Goal: Information Seeking & Learning: Understand process/instructions

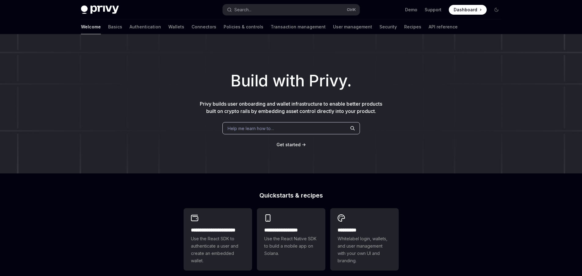
click at [471, 7] on span "Dashboard" at bounding box center [466, 10] width 24 height 6
click at [417, 11] on link "Demo" at bounding box center [411, 10] width 12 height 6
click at [108, 30] on link "Basics" at bounding box center [115, 27] width 14 height 15
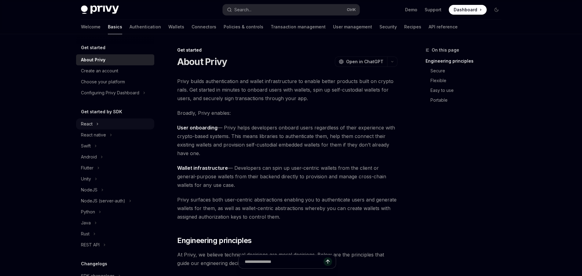
click at [104, 125] on button "React" at bounding box center [115, 123] width 78 height 11
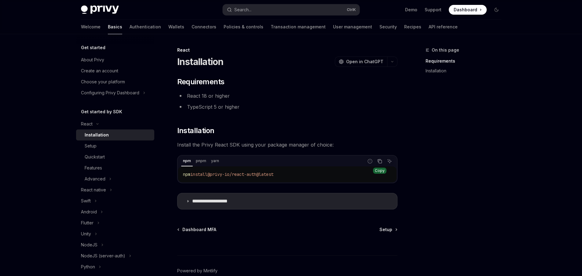
click at [381, 163] on icon "Copy the contents from the code block" at bounding box center [379, 161] width 5 height 5
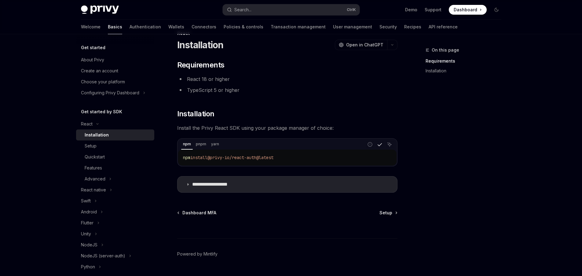
scroll to position [32, 0]
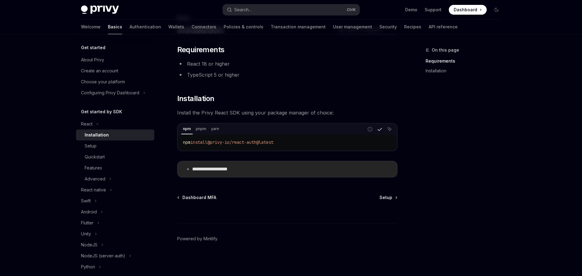
click at [227, 173] on summary "**********" at bounding box center [287, 169] width 220 height 16
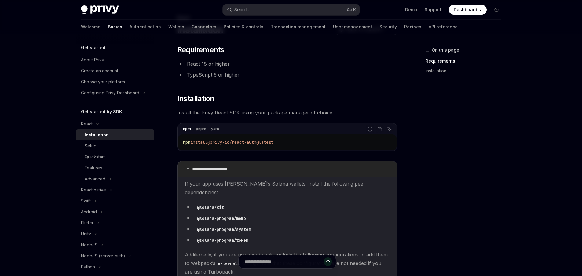
click at [247, 166] on summary "**********" at bounding box center [287, 169] width 220 height 16
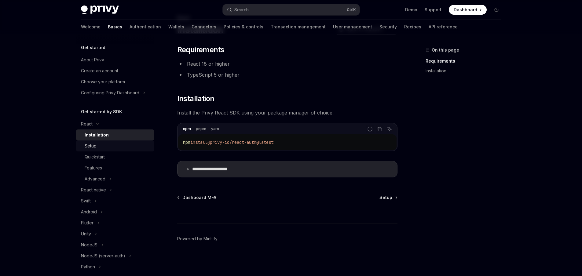
click at [115, 150] on link "Setup" at bounding box center [115, 145] width 78 height 11
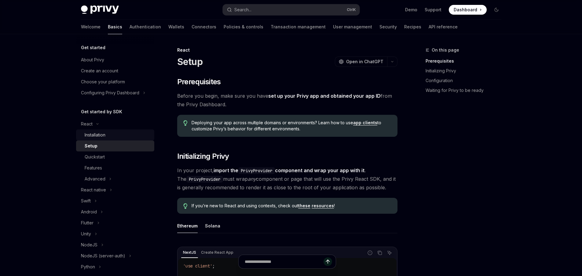
click at [112, 138] on div "Installation" at bounding box center [118, 134] width 66 height 7
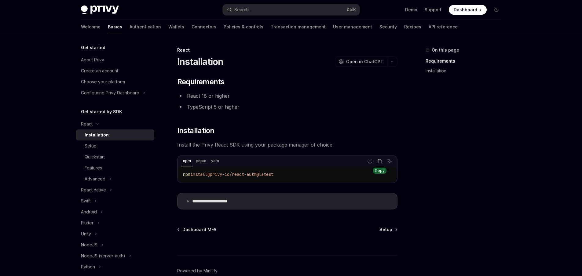
click at [380, 161] on icon "Copy the contents from the code block" at bounding box center [379, 161] width 5 height 5
click at [108, 175] on button "Advanced" at bounding box center [115, 178] width 78 height 11
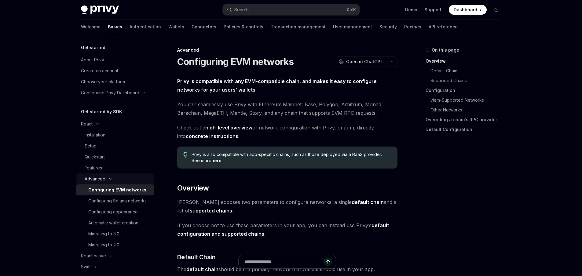
click at [115, 175] on button "Advanced" at bounding box center [115, 178] width 78 height 11
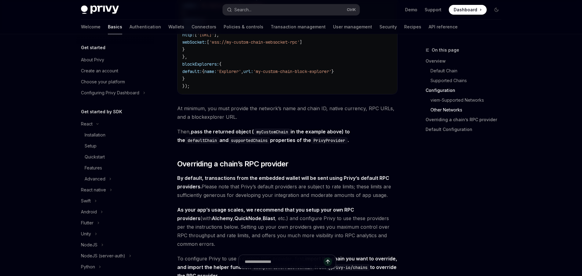
scroll to position [1246, 0]
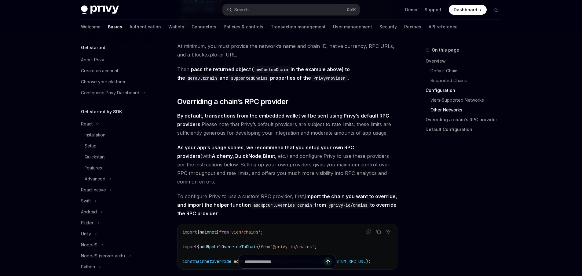
drag, startPoint x: 207, startPoint y: 113, endPoint x: 396, endPoint y: 143, distance: 190.4
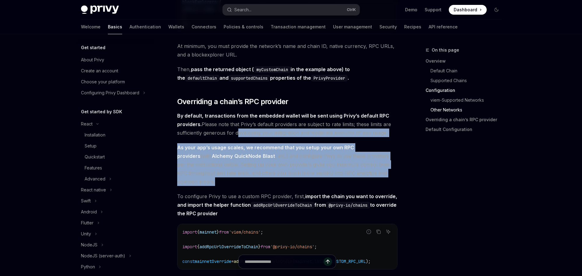
drag, startPoint x: 235, startPoint y: 141, endPoint x: 274, endPoint y: 186, distance: 58.5
click at [273, 186] on span "As your app’s usage scales, we recommend that you setup your own RPC providers …" at bounding box center [287, 164] width 220 height 43
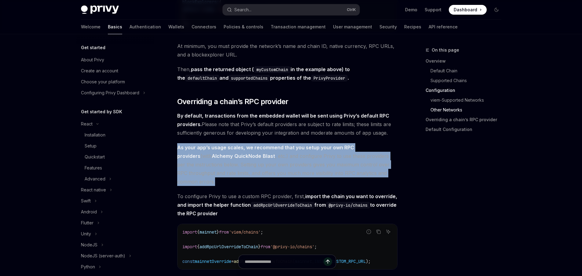
drag, startPoint x: 254, startPoint y: 188, endPoint x: 177, endPoint y: 149, distance: 86.1
click at [177, 149] on span "As your app’s usage scales, we recommend that you setup your own RPC providers …" at bounding box center [287, 164] width 220 height 43
drag, startPoint x: 176, startPoint y: 147, endPoint x: 228, endPoint y: 183, distance: 63.2
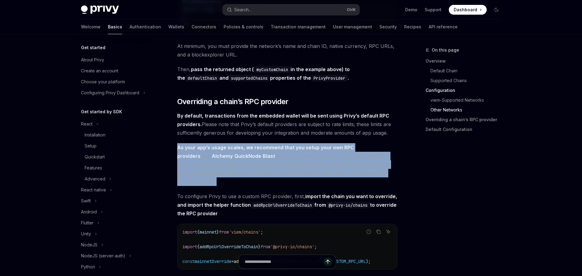
click at [226, 186] on span "As your app’s usage scales, we recommend that you setup your own RPC providers …" at bounding box center [287, 164] width 220 height 43
drag, startPoint x: 220, startPoint y: 189, endPoint x: 175, endPoint y: 153, distance: 57.8
drag, startPoint x: 174, startPoint y: 150, endPoint x: 197, endPoint y: 187, distance: 43.5
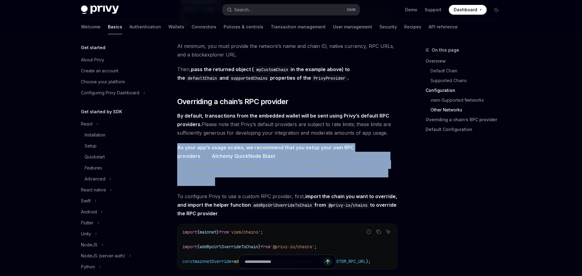
click at [197, 186] on span "As your app’s usage scales, we recommend that you setup your own RPC providers …" at bounding box center [287, 164] width 220 height 43
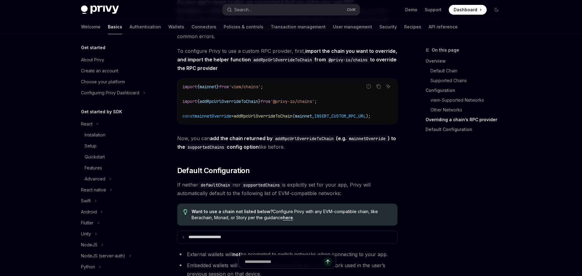
scroll to position [1466, 0]
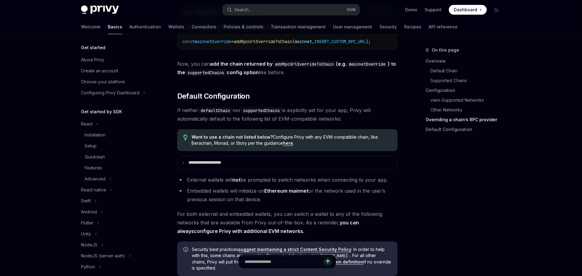
drag, startPoint x: 282, startPoint y: 110, endPoint x: 361, endPoint y: 128, distance: 81.1
click at [361, 123] on span "If neither defaultChain nor supportedChains is explicitly set for your app, Pri…" at bounding box center [287, 114] width 220 height 17
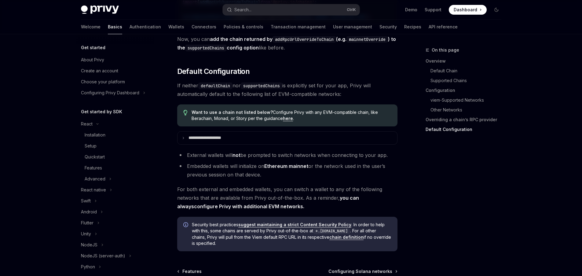
scroll to position [1572, 0]
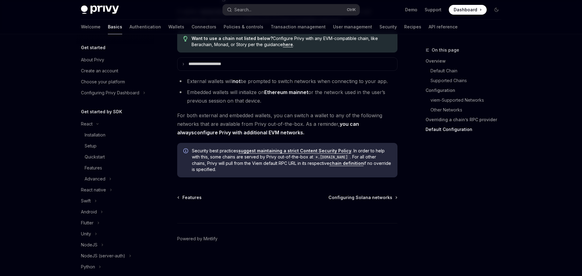
drag, startPoint x: 243, startPoint y: 75, endPoint x: 278, endPoint y: 104, distance: 44.5
click at [278, 104] on li "Embedded wallets will initialize on Ethereum mainnet or the network used in the…" at bounding box center [287, 96] width 220 height 17
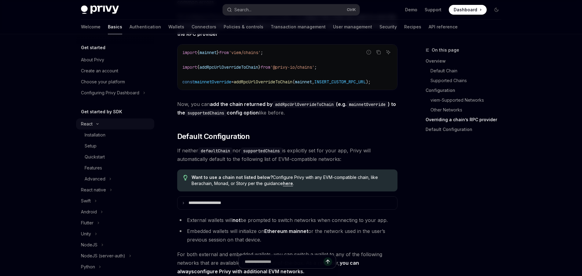
scroll to position [1425, 0]
click at [101, 59] on div "About Privy" at bounding box center [92, 59] width 23 height 7
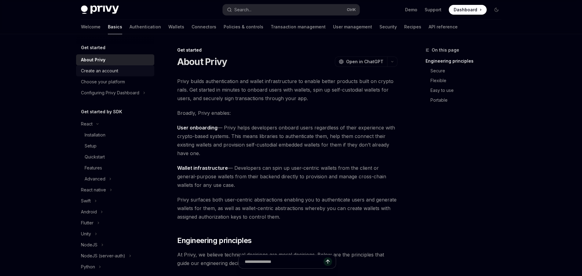
click at [129, 72] on div "Create an account" at bounding box center [116, 70] width 70 height 7
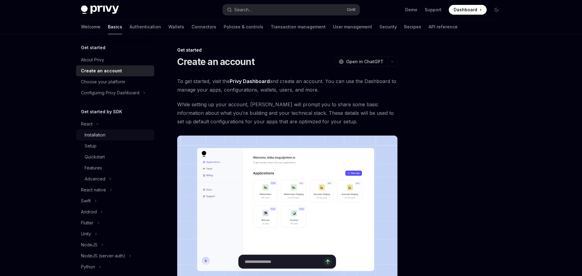
click at [127, 136] on div "Installation" at bounding box center [118, 134] width 66 height 7
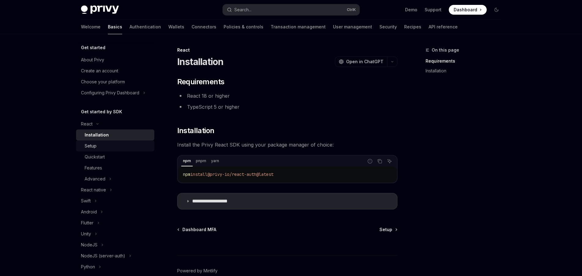
click at [121, 144] on div "Setup" at bounding box center [118, 145] width 66 height 7
type textarea "*"
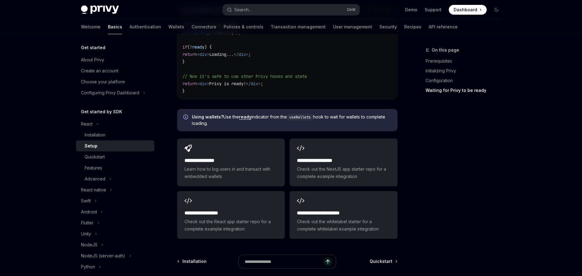
scroll to position [770, 0]
